Goal: Navigation & Orientation: Find specific page/section

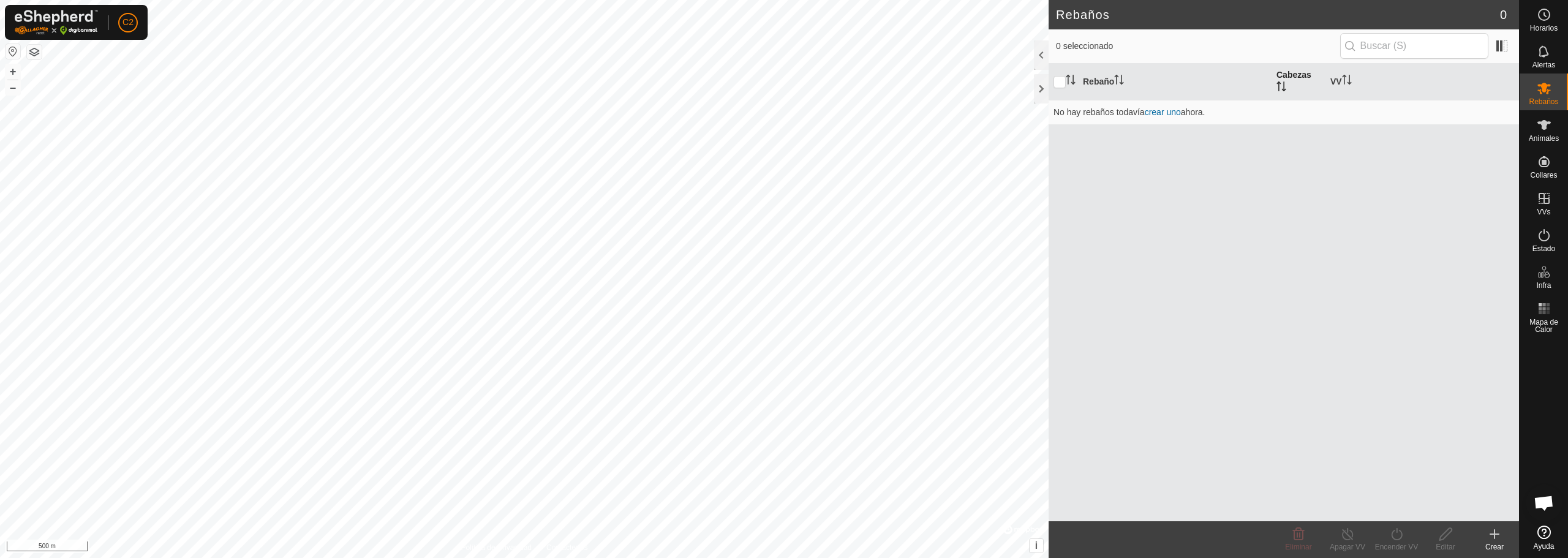
click at [1285, 89] on icon "Activar para ordenar" at bounding box center [1280, 86] width 10 height 10
click at [1282, 87] on icon "Activar para ordenar" at bounding box center [1280, 86] width 10 height 10
click at [1331, 81] on th "VV" at bounding box center [1421, 82] width 193 height 37
click at [1069, 81] on icon "Activar para ordenar" at bounding box center [1070, 79] width 10 height 10
click at [1072, 80] on icon "Activar para ordenar" at bounding box center [1070, 79] width 10 height 10
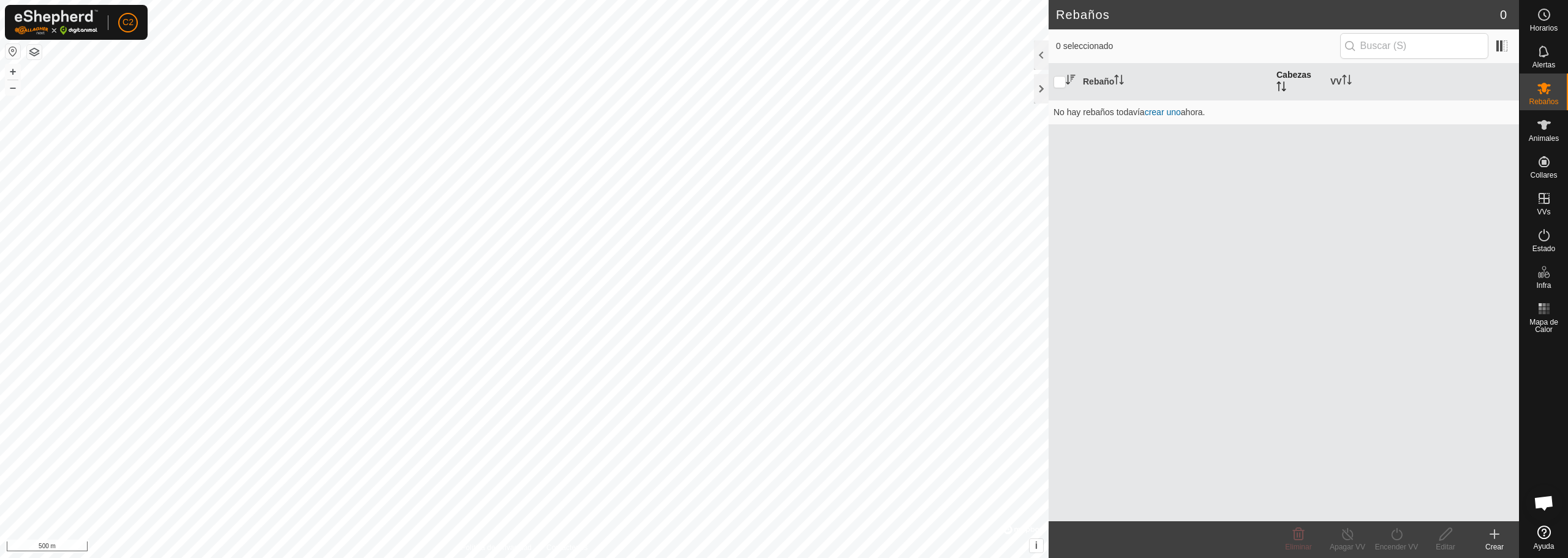
click at [1069, 83] on icon "Activar para ordenar" at bounding box center [1070, 79] width 10 height 10
click at [1119, 85] on p-sorticon "Activar para ordenar" at bounding box center [1119, 81] width 10 height 10
click at [1119, 84] on icon "Activar para ordenar" at bounding box center [1119, 79] width 10 height 10
click at [1061, 80] on input "checkbox" at bounding box center [1059, 82] width 12 height 12
click at [1059, 83] on input "checkbox" at bounding box center [1059, 82] width 12 height 12
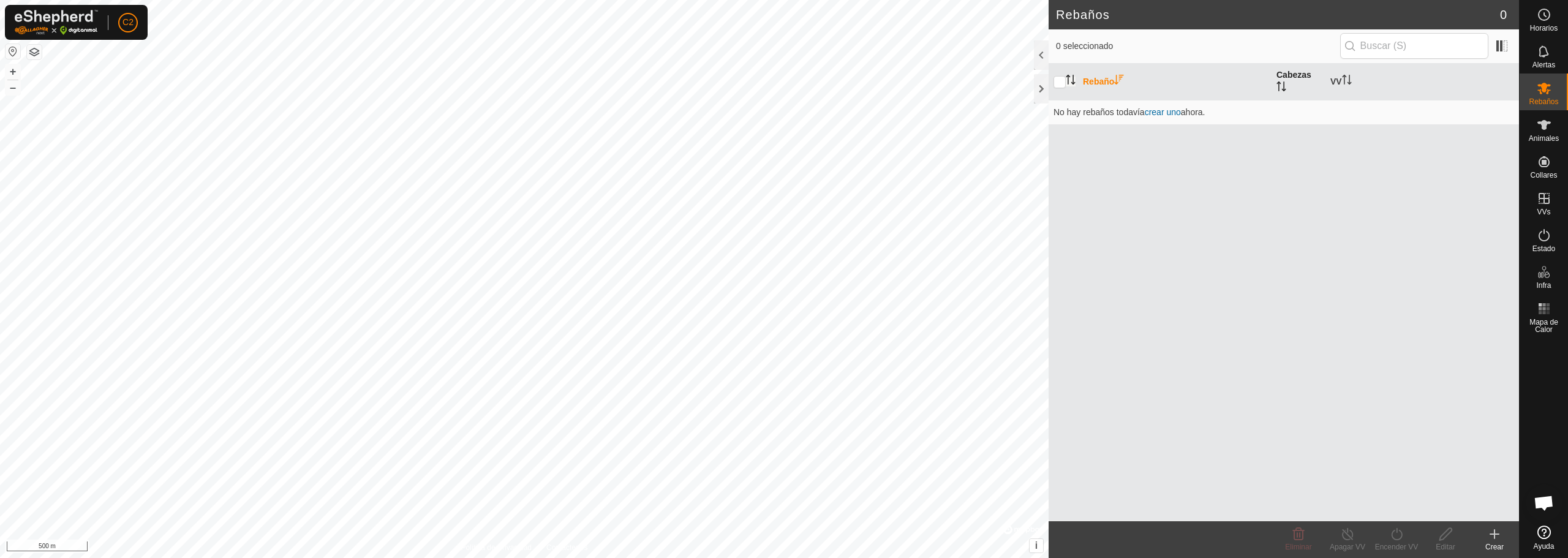
click at [1092, 81] on th "Rebaño" at bounding box center [1174, 82] width 193 height 37
click at [1134, 77] on th "Rebaño" at bounding box center [1174, 82] width 193 height 37
click at [1072, 81] on icon "Activar para ordenar" at bounding box center [1070, 79] width 10 height 10
click at [1057, 81] on input "checkbox" at bounding box center [1059, 82] width 12 height 12
checkbox input "true"
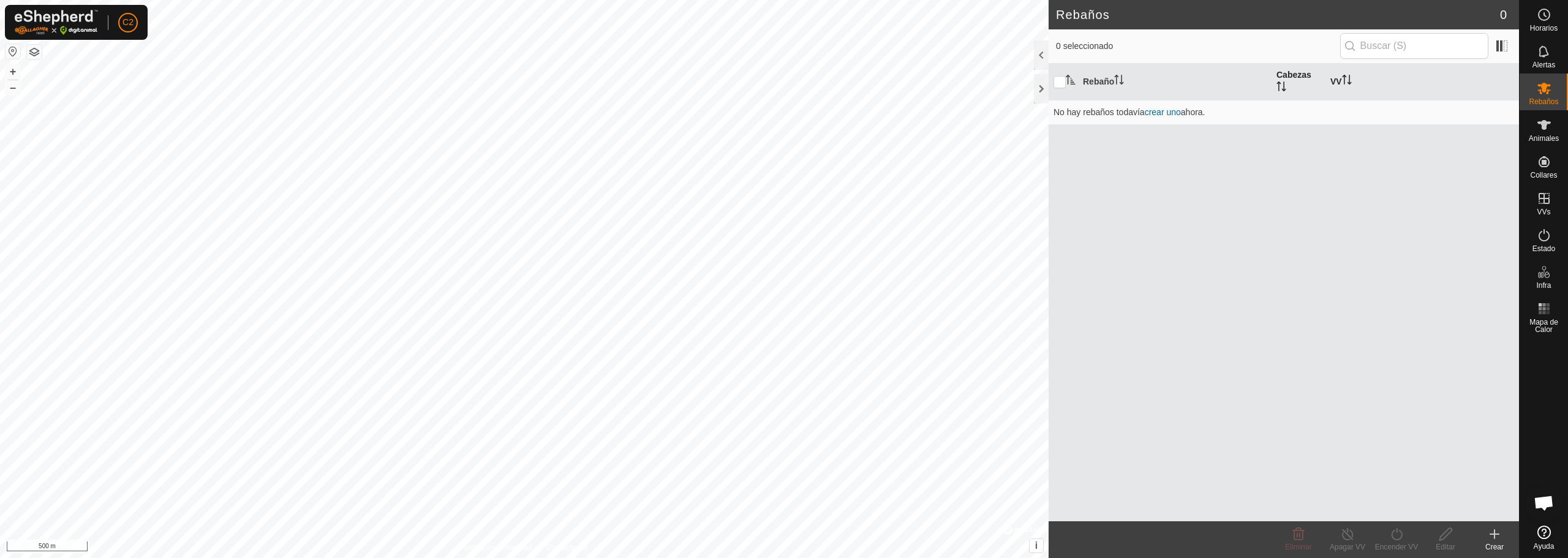
click at [1348, 79] on icon "Activar para ordenar" at bounding box center [1346, 79] width 10 height 10
click at [1351, 84] on icon "Activar para ordenar" at bounding box center [1346, 79] width 10 height 10
click at [1286, 85] on icon "Activar para ordenar" at bounding box center [1280, 86] width 10 height 10
click at [1340, 80] on th "VV" at bounding box center [1421, 82] width 193 height 37
click at [1124, 80] on icon "Activar para ordenar" at bounding box center [1119, 79] width 10 height 10
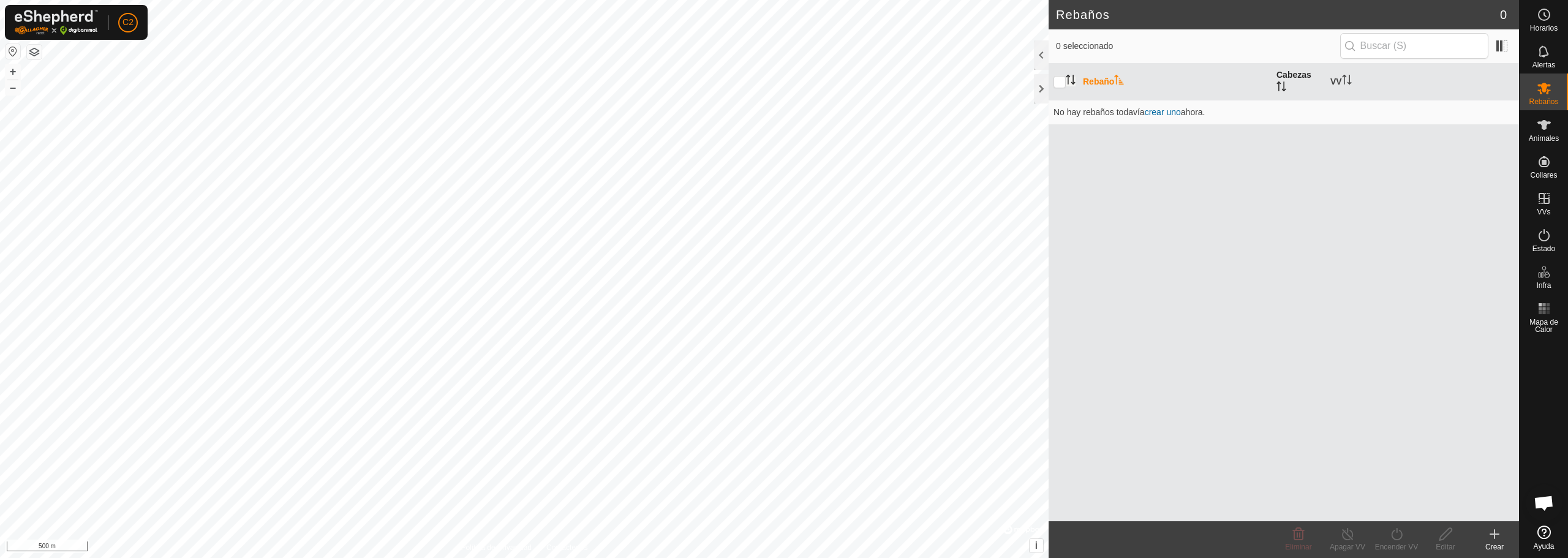
click at [1281, 80] on th "Cabezas" at bounding box center [1299, 82] width 54 height 37
click at [1346, 80] on icon "Activar para ordenar" at bounding box center [1346, 79] width 10 height 10
click at [1343, 81] on th "VV" at bounding box center [1421, 82] width 193 height 37
click at [1339, 81] on th "VV" at bounding box center [1421, 82] width 193 height 37
click at [1346, 74] on th "VV" at bounding box center [1421, 82] width 193 height 37
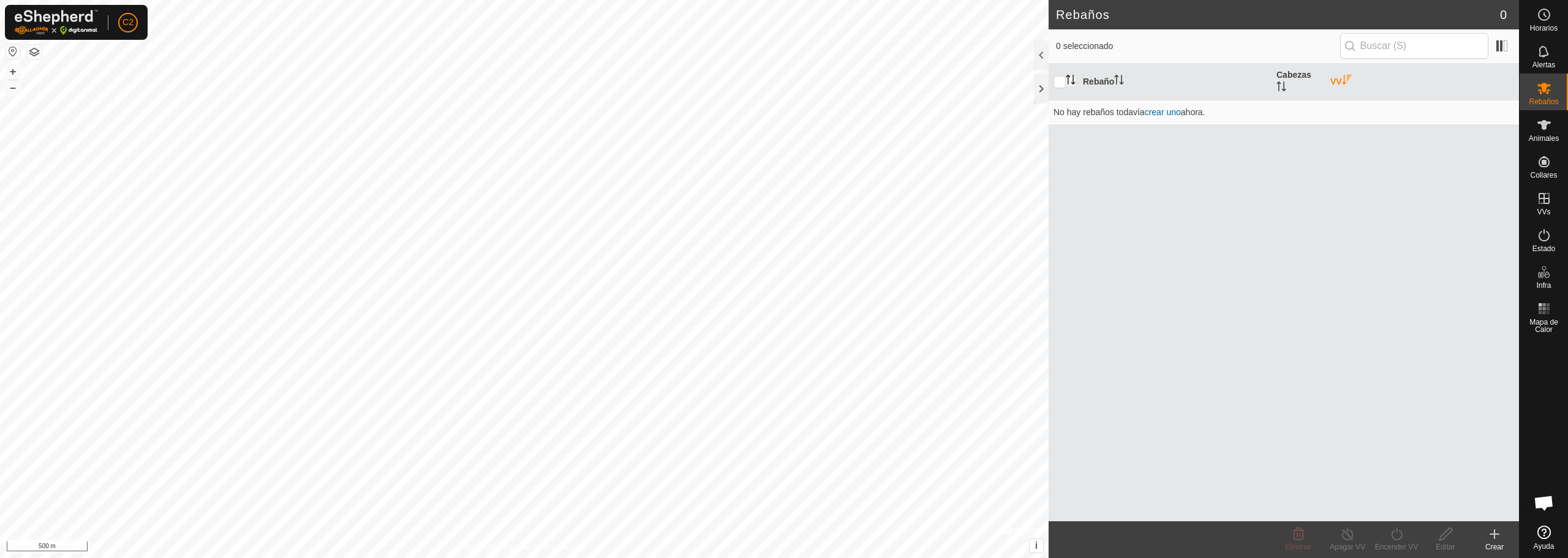
click at [1346, 83] on icon "Activar para ordenar" at bounding box center [1346, 79] width 10 height 10
click at [8, 72] on button "+" at bounding box center [12, 72] width 15 height 15
click at [8, 73] on button "+" at bounding box center [12, 72] width 15 height 15
click at [159, 75] on link "Ajustes" at bounding box center [184, 73] width 121 height 19
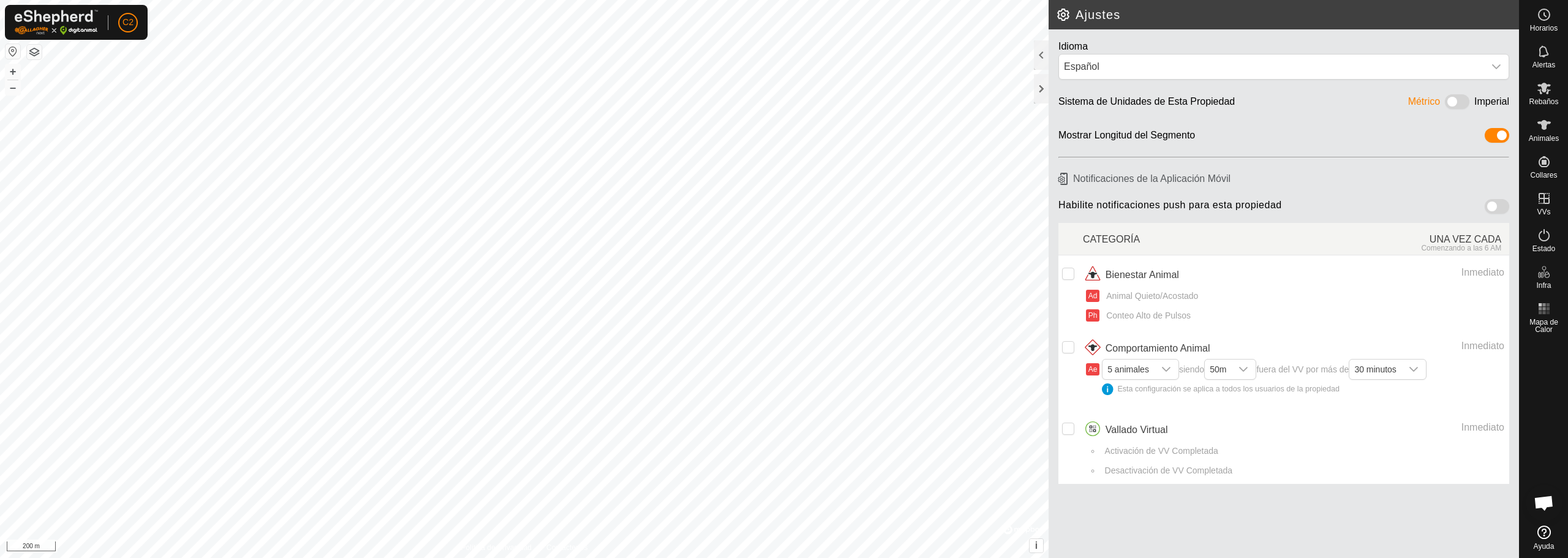
click at [11, 54] on button "button" at bounding box center [12, 51] width 15 height 15
click at [37, 51] on button "button" at bounding box center [34, 52] width 15 height 15
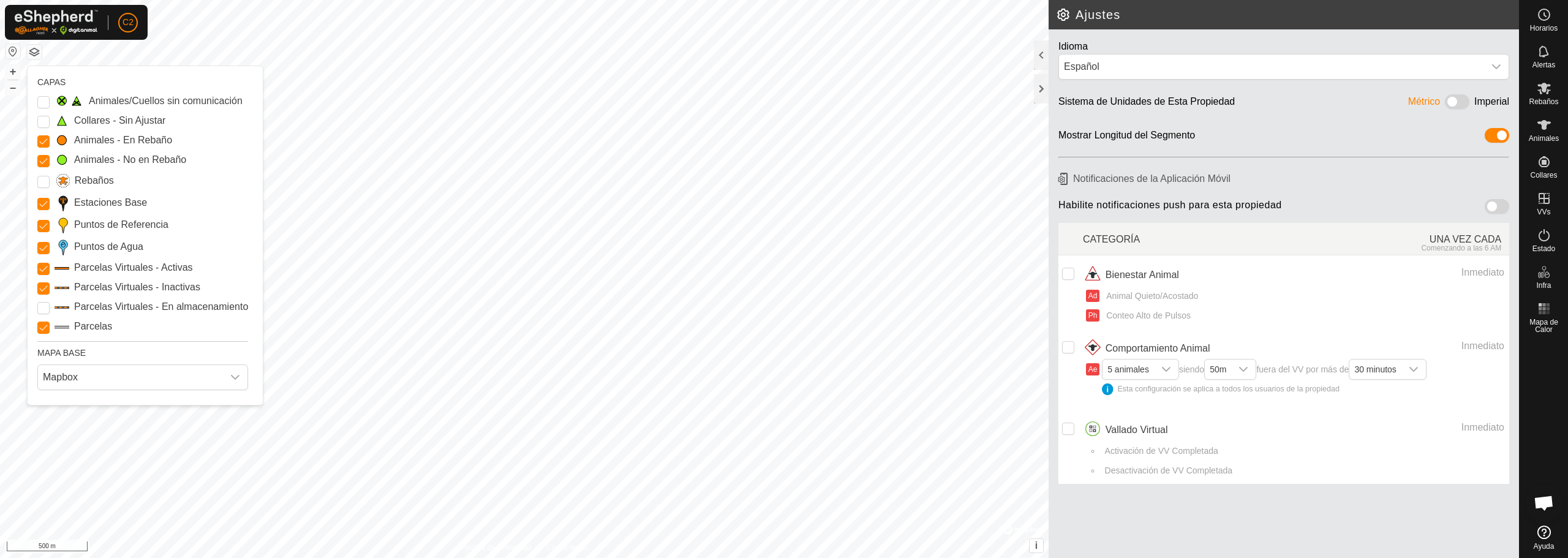
click at [82, 120] on label "Collares - Sin Ajustar" at bounding box center [120, 121] width 91 height 15
click at [50, 120] on Unfitted "Collares - Sin Ajustar" at bounding box center [44, 122] width 12 height 12
click at [82, 120] on label "Collares - Sin Ajustar" at bounding box center [120, 121] width 91 height 15
click at [50, 120] on Unfitted "Collares - Sin Ajustar" at bounding box center [44, 122] width 12 height 12
click at [46, 119] on Unfitted "Collares - Sin Ajustar" at bounding box center [44, 122] width 12 height 12
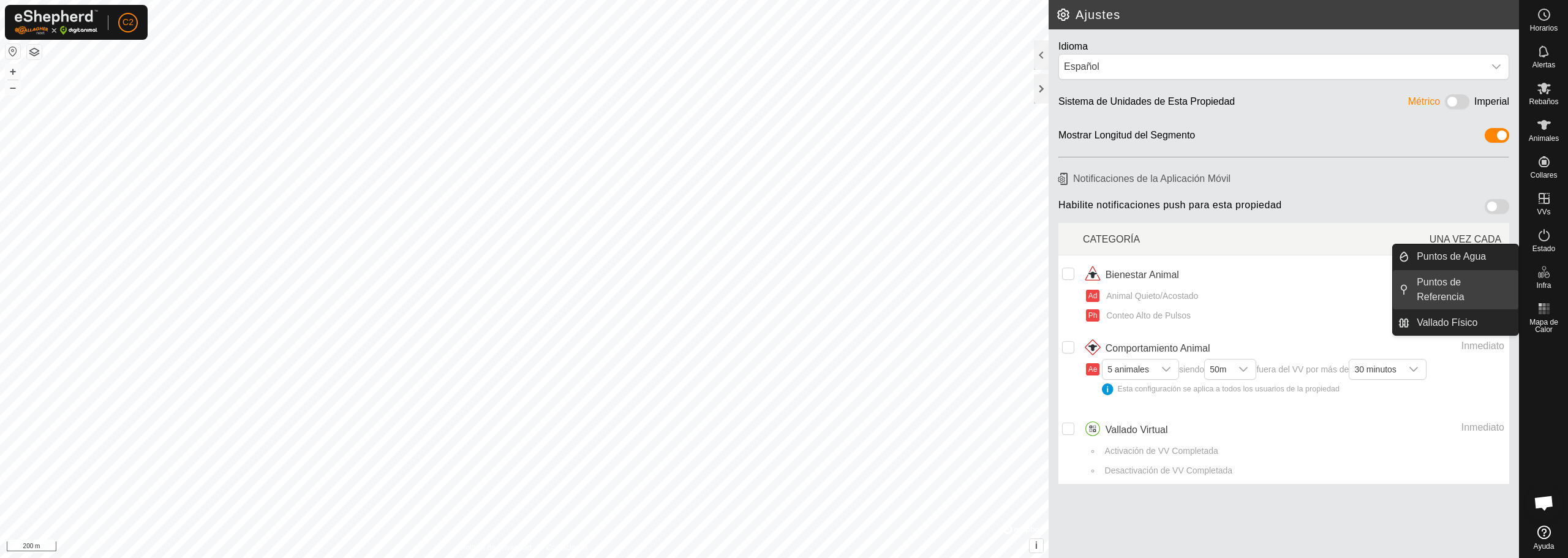
click at [1448, 282] on link "Puntos de Referencia" at bounding box center [1463, 289] width 109 height 39
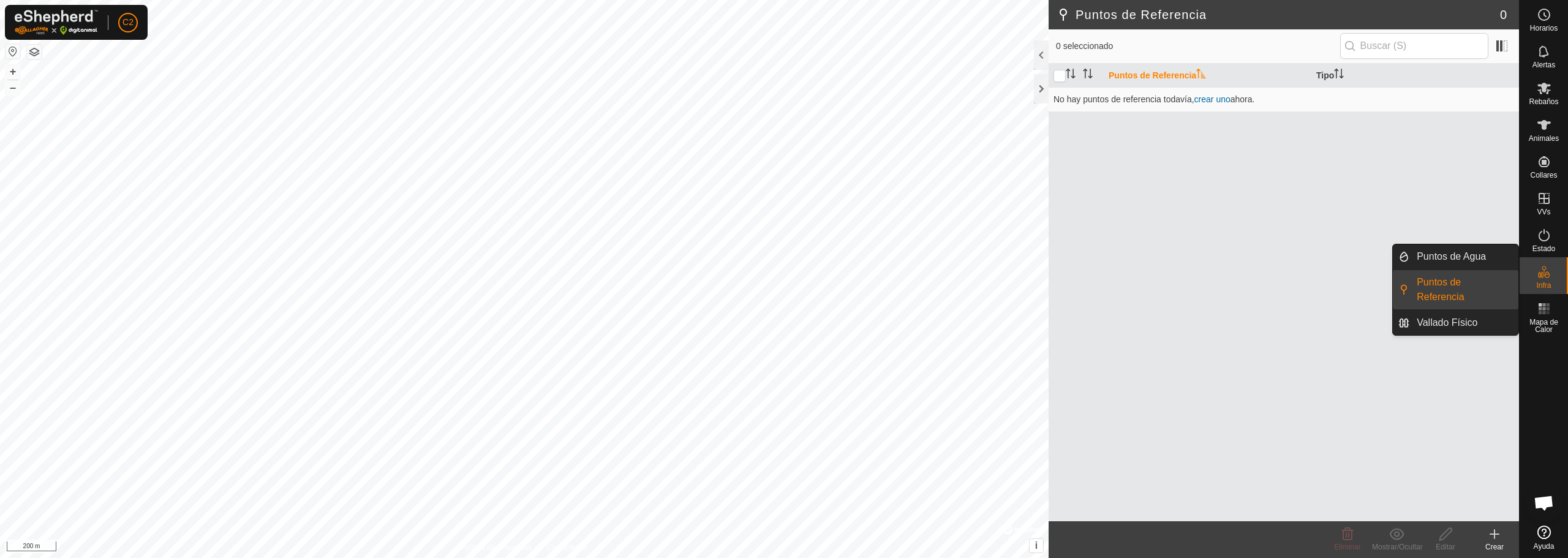
click at [1460, 255] on link "Puntos de Agua" at bounding box center [1463, 257] width 109 height 24
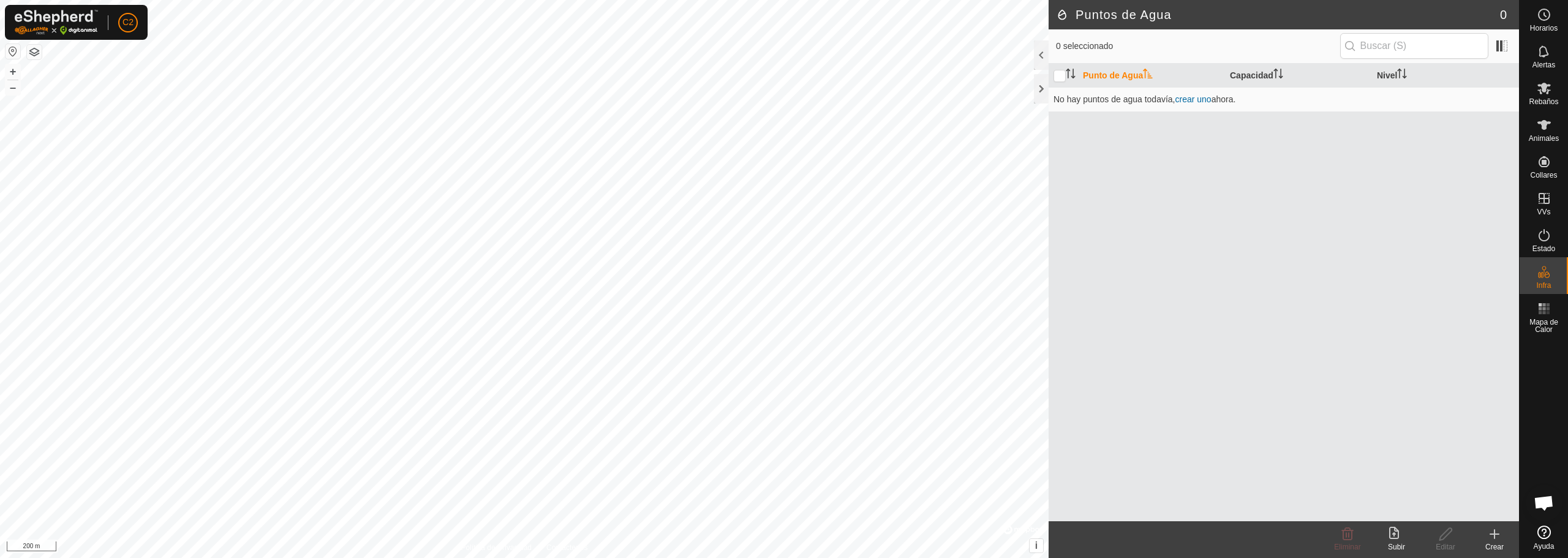
click at [1138, 72] on th "Punto de Agua" at bounding box center [1151, 75] width 147 height 24
click at [1039, 85] on div at bounding box center [1041, 89] width 15 height 30
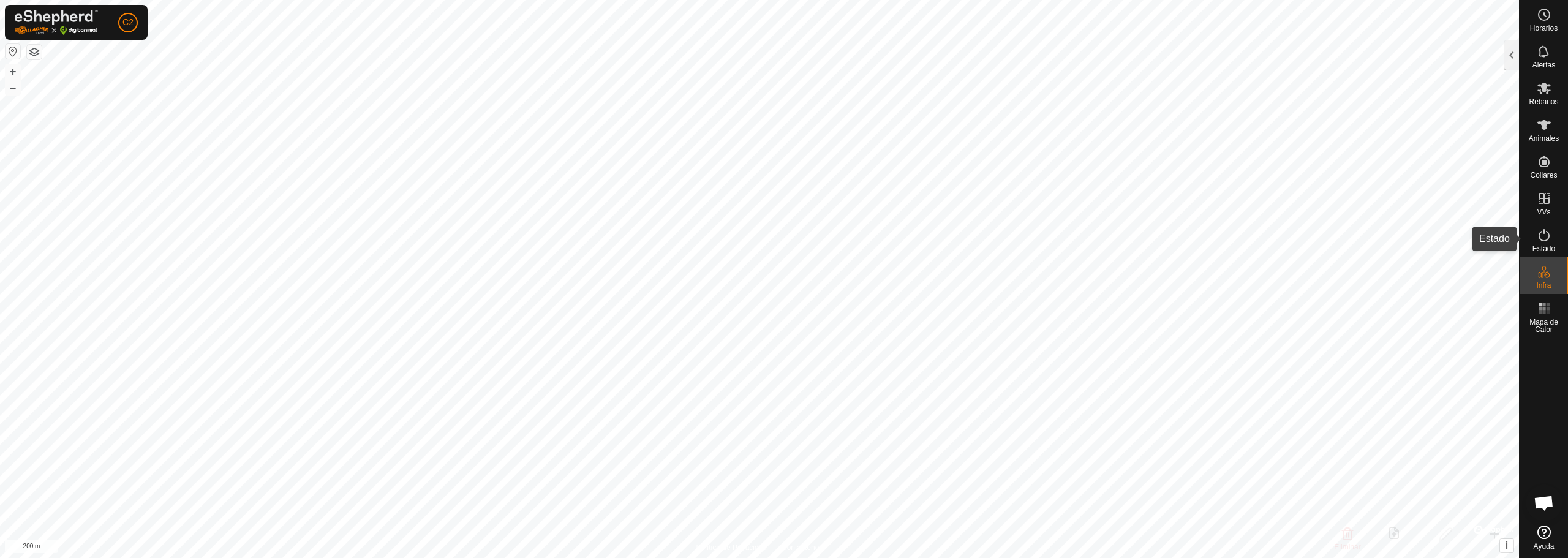
click at [1542, 244] on es-activation-svg-icon at bounding box center [1544, 235] width 22 height 19
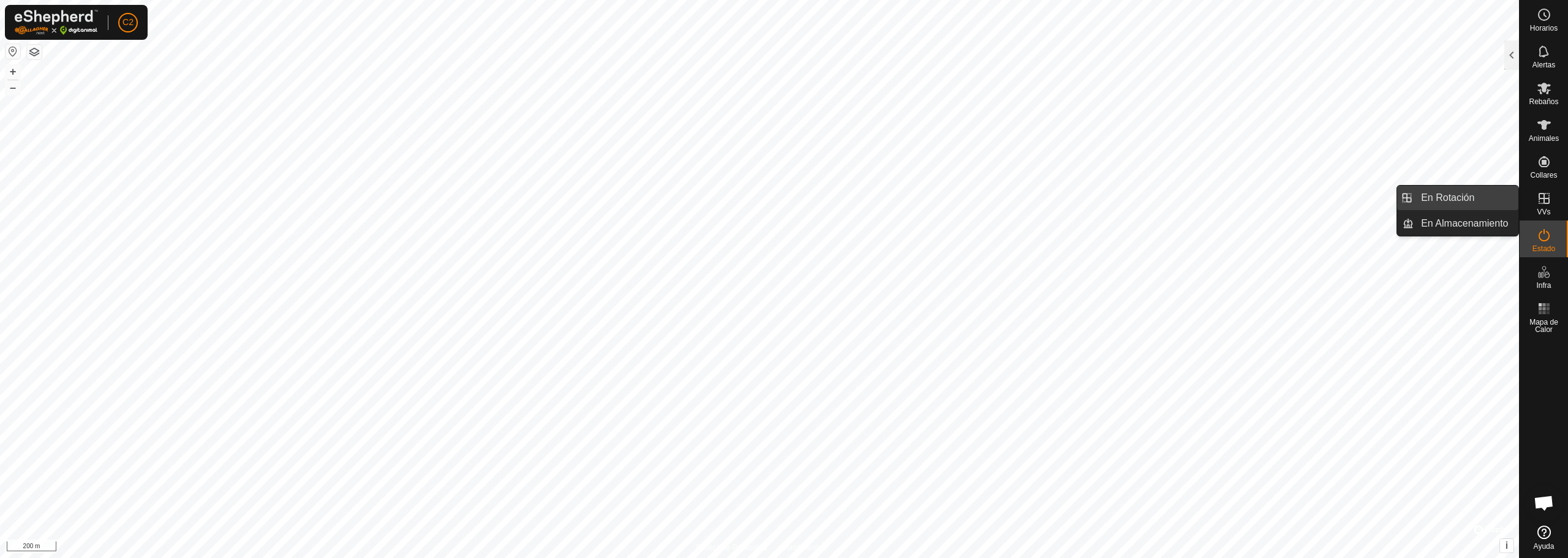
click at [1450, 202] on link "En Rotación" at bounding box center [1466, 198] width 105 height 24
click at [1459, 222] on link "En Almacenamiento" at bounding box center [1466, 224] width 105 height 24
click at [1463, 198] on link "En Rotación" at bounding box center [1466, 198] width 105 height 24
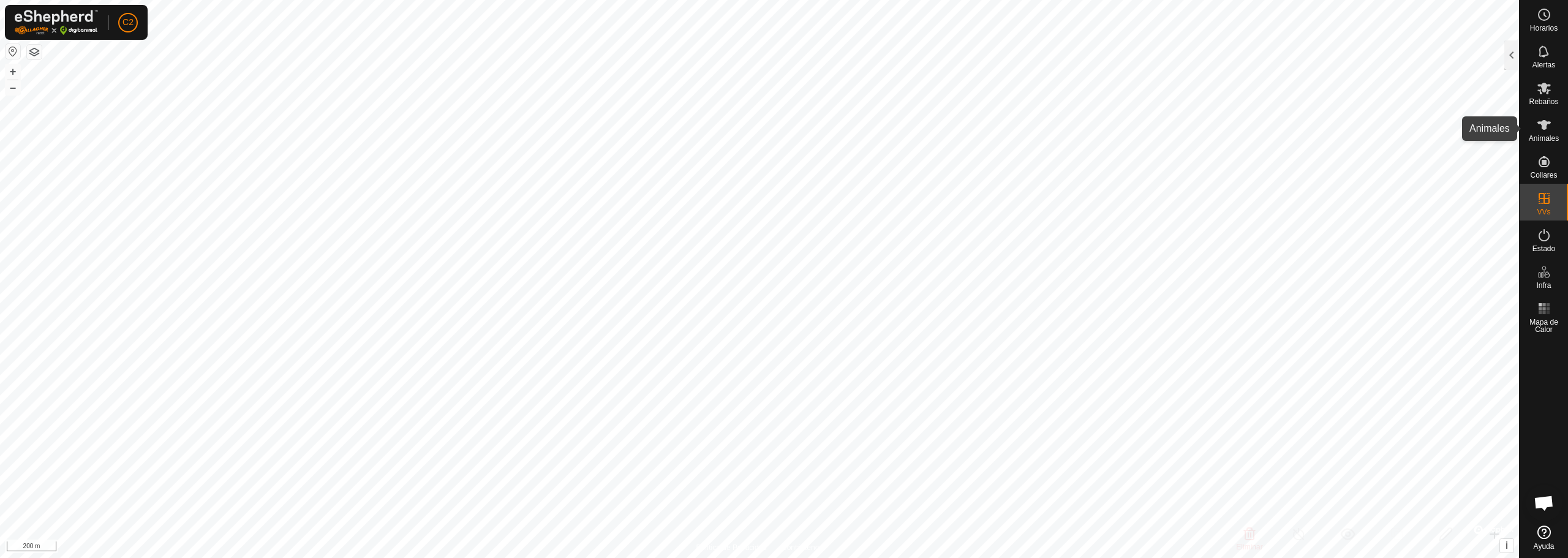
click at [1549, 124] on icon at bounding box center [1544, 125] width 15 height 15
click at [1540, 123] on icon at bounding box center [1544, 124] width 13 height 10
click at [1540, 87] on icon at bounding box center [1544, 88] width 15 height 15
click at [1545, 49] on icon at bounding box center [1543, 51] width 10 height 11
click at [1506, 54] on div at bounding box center [1511, 55] width 15 height 30
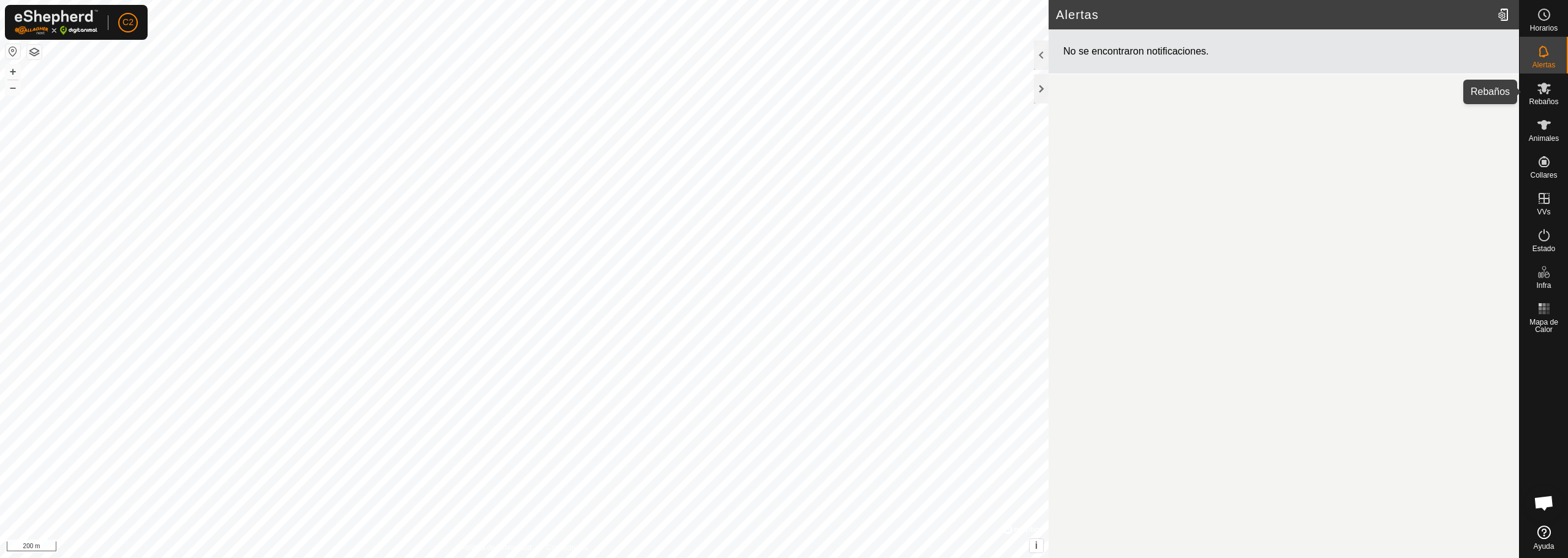
click at [1550, 91] on icon at bounding box center [1544, 88] width 13 height 11
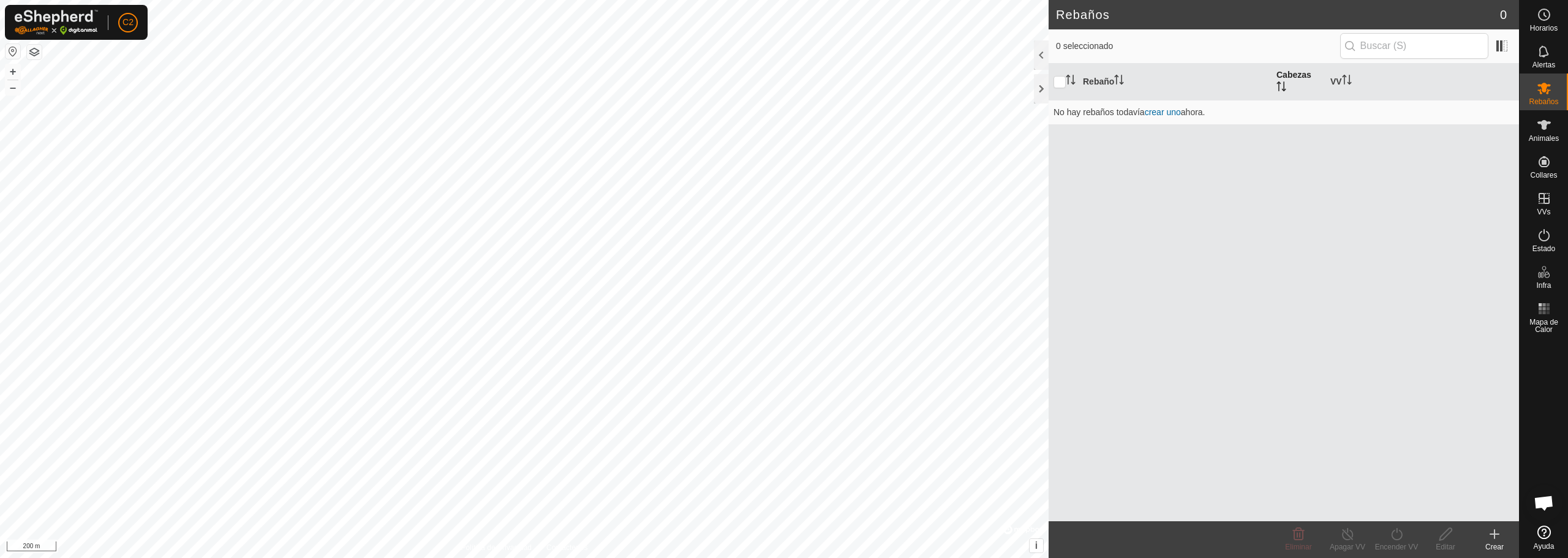
click at [1297, 78] on th "Cabezas" at bounding box center [1299, 82] width 54 height 37
click at [1352, 79] on icon "Activar para ordenar" at bounding box center [1346, 79] width 10 height 10
click at [1348, 82] on icon "Activar para ordenar" at bounding box center [1346, 79] width 10 height 10
click at [1543, 128] on icon at bounding box center [1544, 124] width 13 height 10
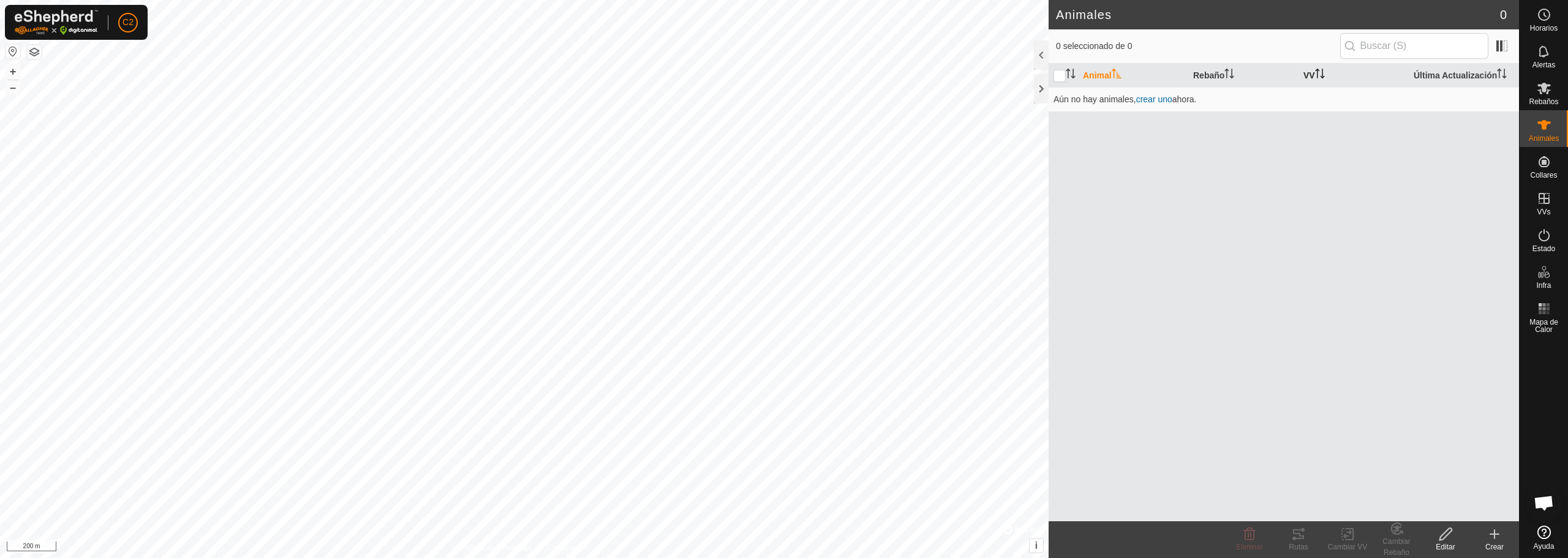
click at [1323, 71] on icon "Activar para ordenar" at bounding box center [1320, 73] width 10 height 10
click at [1545, 98] on span "Rebaños" at bounding box center [1544, 101] width 30 height 7
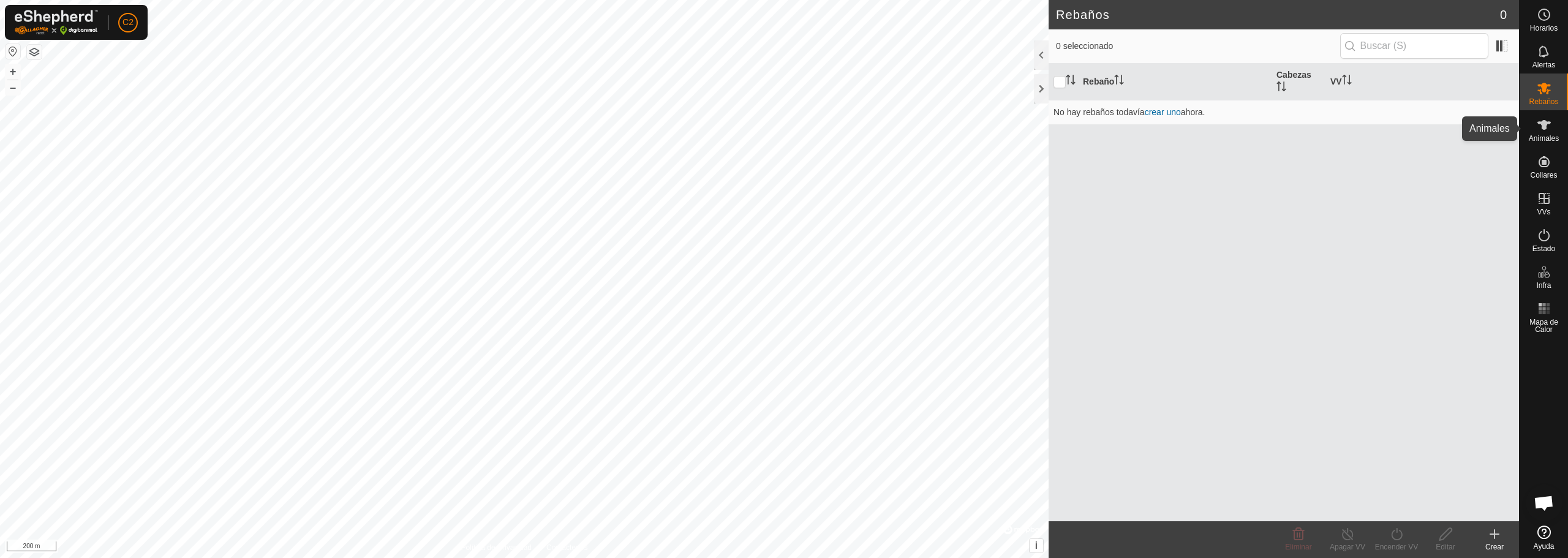
click at [1544, 122] on icon at bounding box center [1544, 124] width 13 height 10
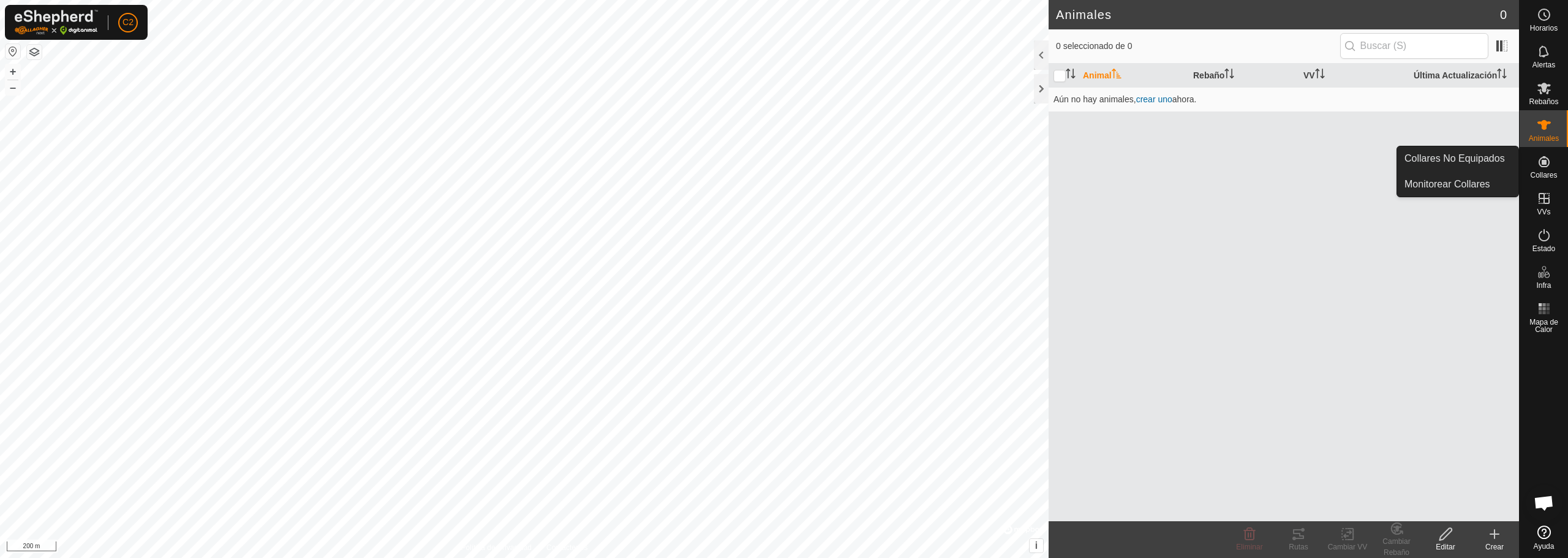
click at [1541, 163] on icon at bounding box center [1544, 162] width 15 height 15
click at [1473, 182] on link "Monitorear Collares" at bounding box center [1457, 185] width 121 height 24
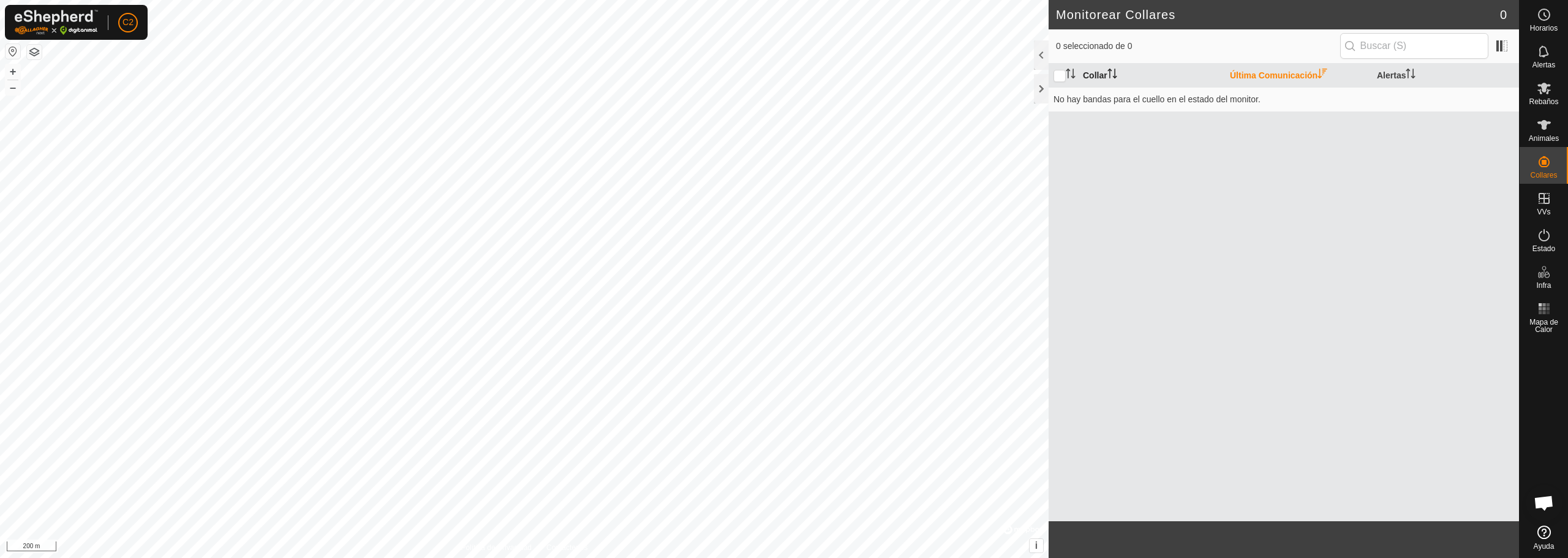
click at [1090, 70] on th "Collar" at bounding box center [1151, 75] width 147 height 24
click at [1404, 71] on th "Alertas" at bounding box center [1446, 75] width 147 height 24
click at [1544, 239] on icon at bounding box center [1544, 235] width 15 height 15
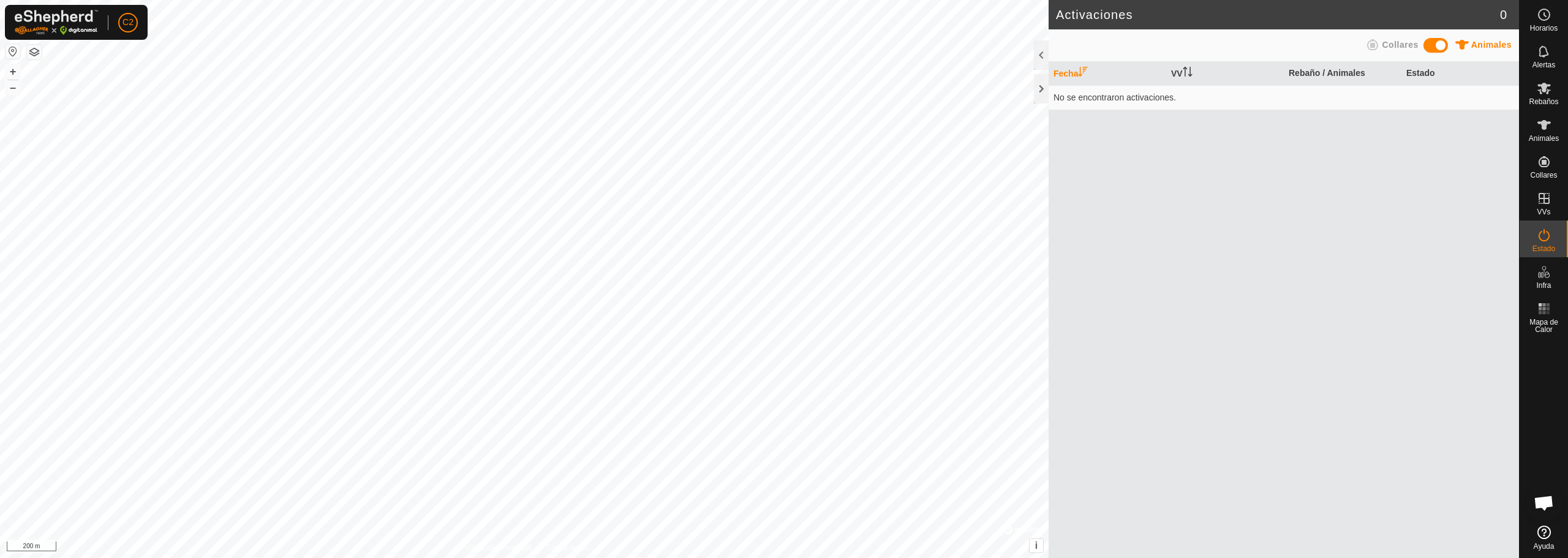
click at [1404, 43] on span "Collares" at bounding box center [1399, 45] width 36 height 10
click at [1488, 42] on span "Animales" at bounding box center [1491, 45] width 40 height 10
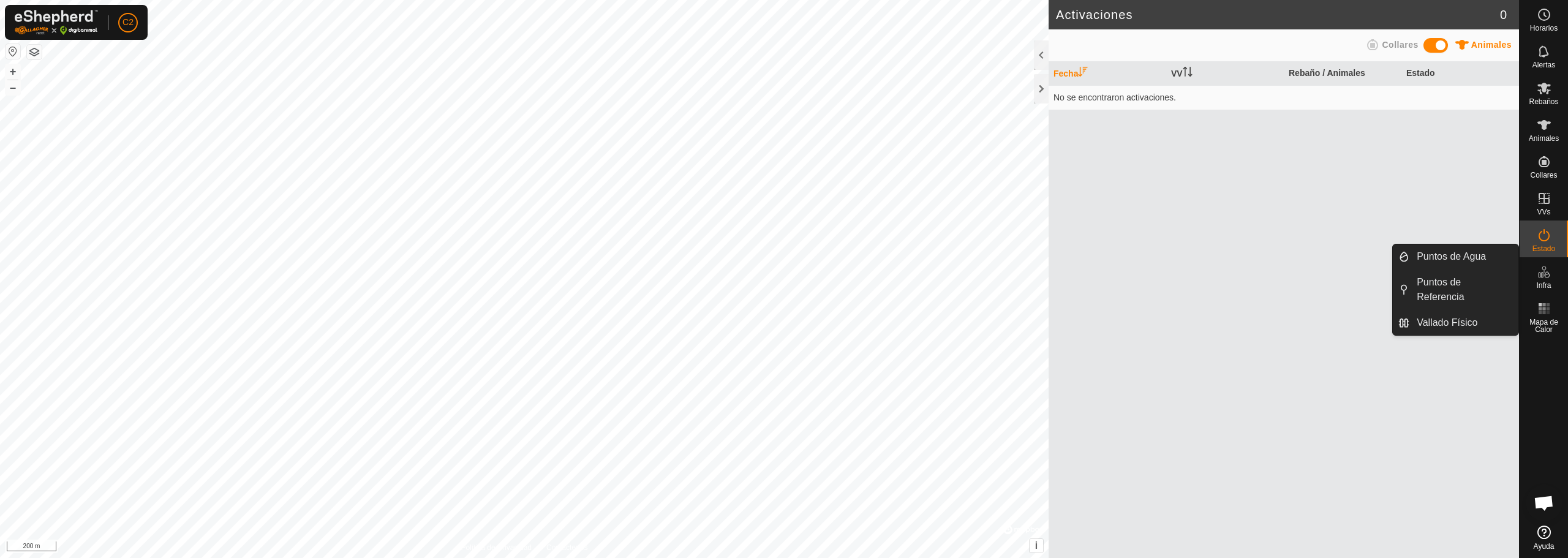
click at [1545, 500] on span "Chat abierto" at bounding box center [1544, 505] width 20 height 17
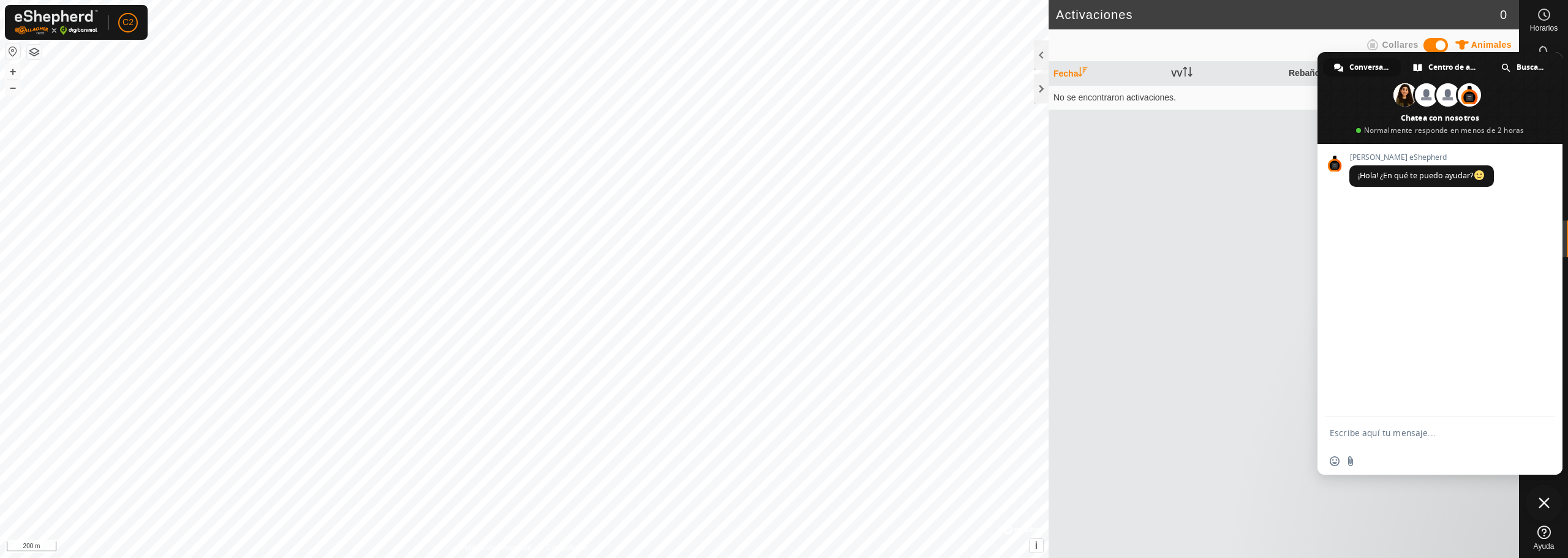
click at [1544, 534] on icon at bounding box center [1544, 532] width 13 height 13
